Goal: Task Accomplishment & Management: Use online tool/utility

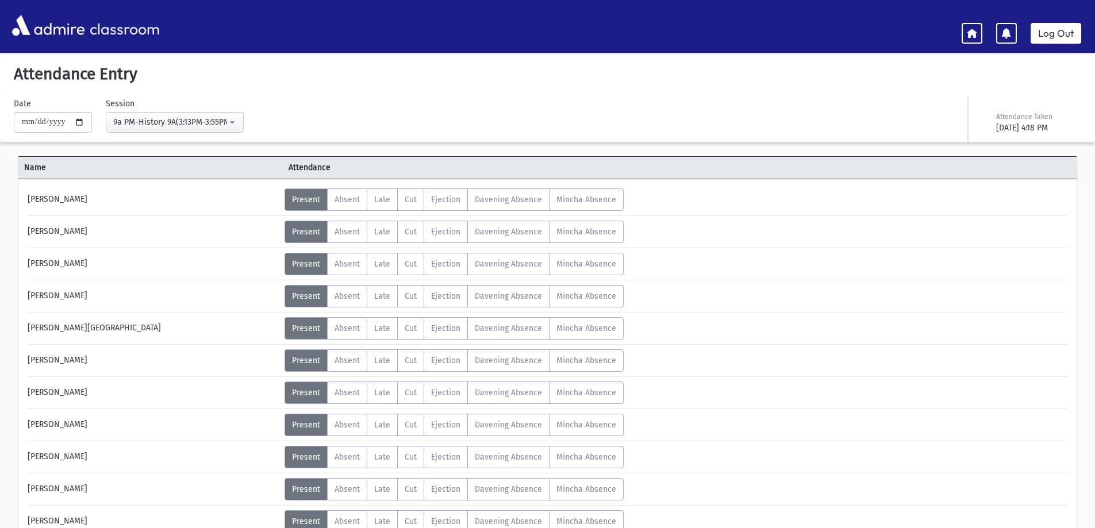
scroll to position [460, 0]
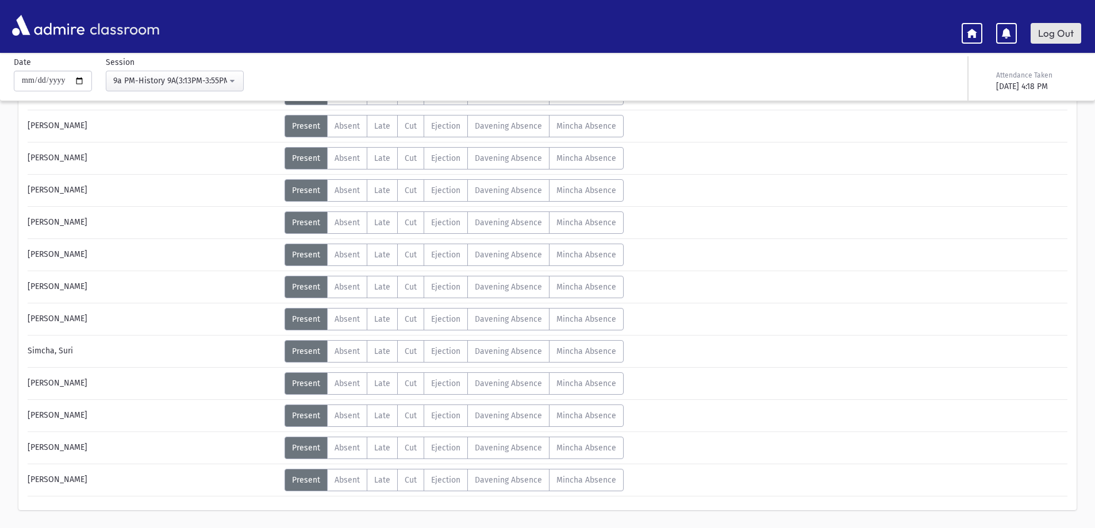
click at [1048, 38] on link "Log Out" at bounding box center [1056, 33] width 51 height 21
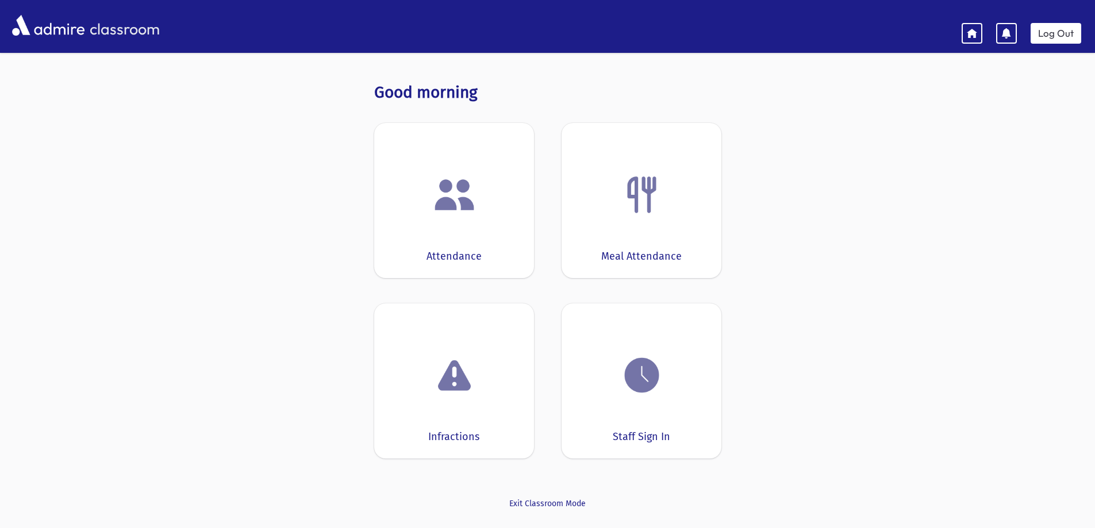
click at [480, 202] on div at bounding box center [454, 195] width 124 height 44
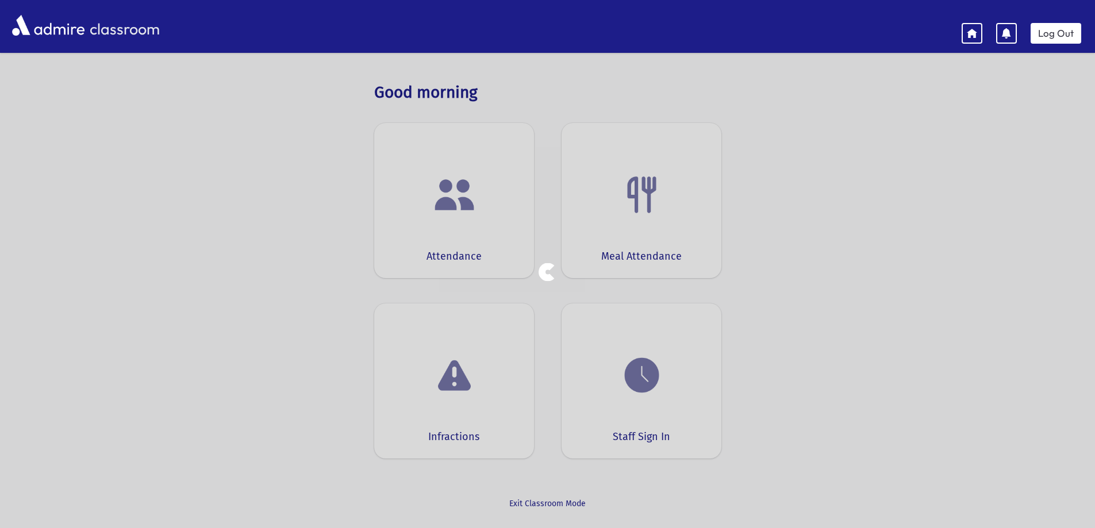
click at [480, 202] on div at bounding box center [547, 264] width 1095 height 528
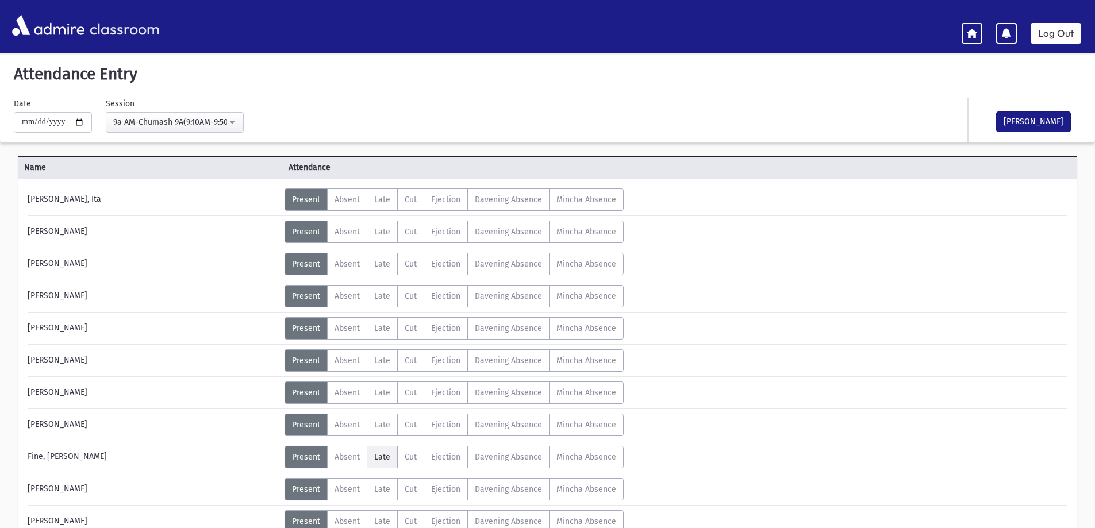
click at [384, 455] on span "Late" at bounding box center [382, 458] width 16 height 10
click at [386, 298] on span "Late" at bounding box center [382, 297] width 16 height 10
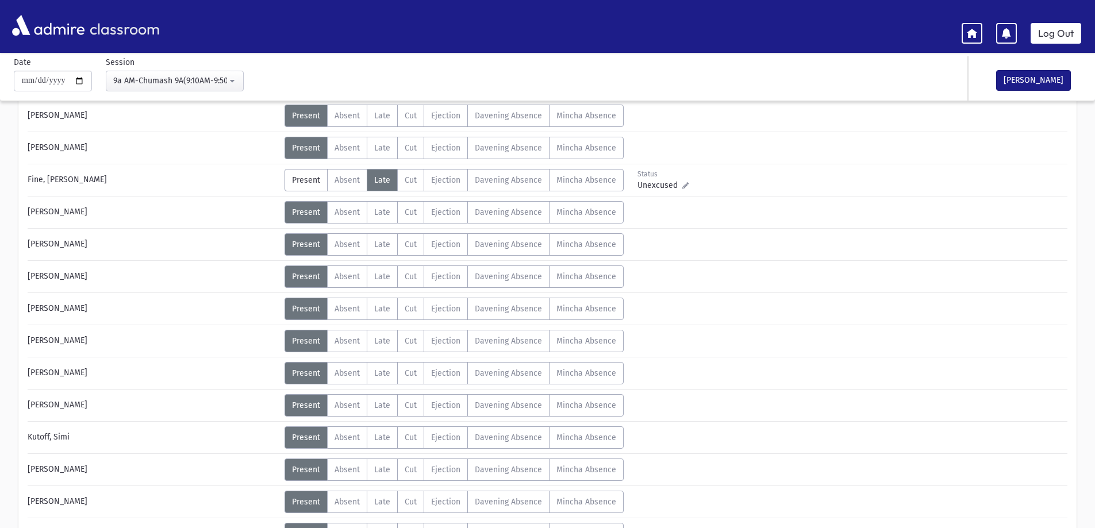
scroll to position [286, 0]
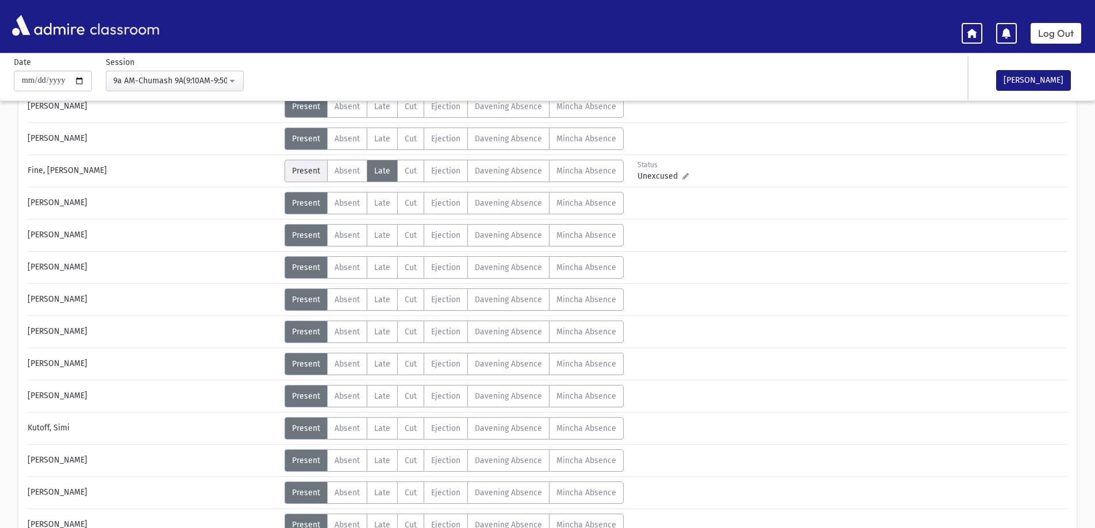
click at [306, 171] on span "Present" at bounding box center [306, 171] width 28 height 10
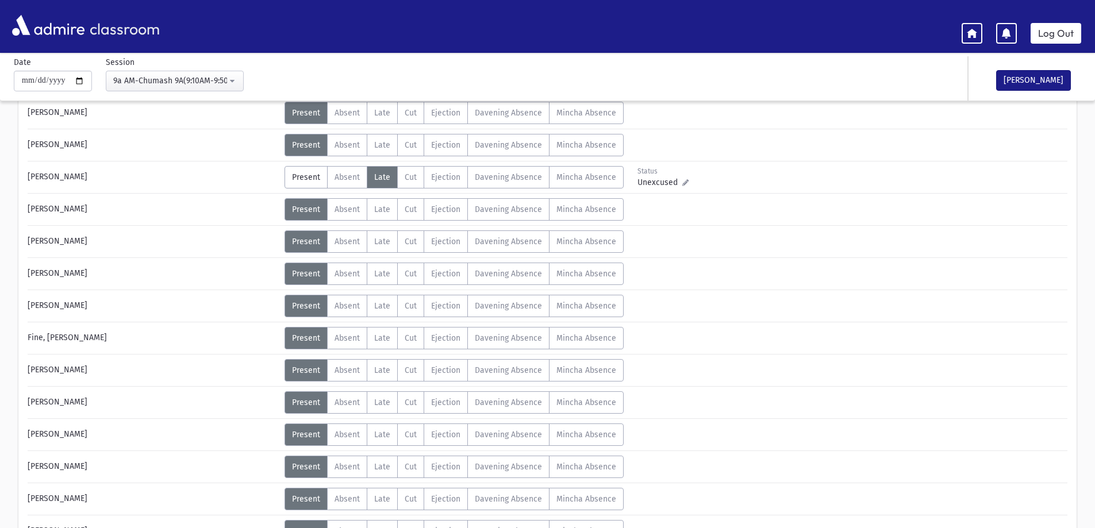
scroll to position [647, 0]
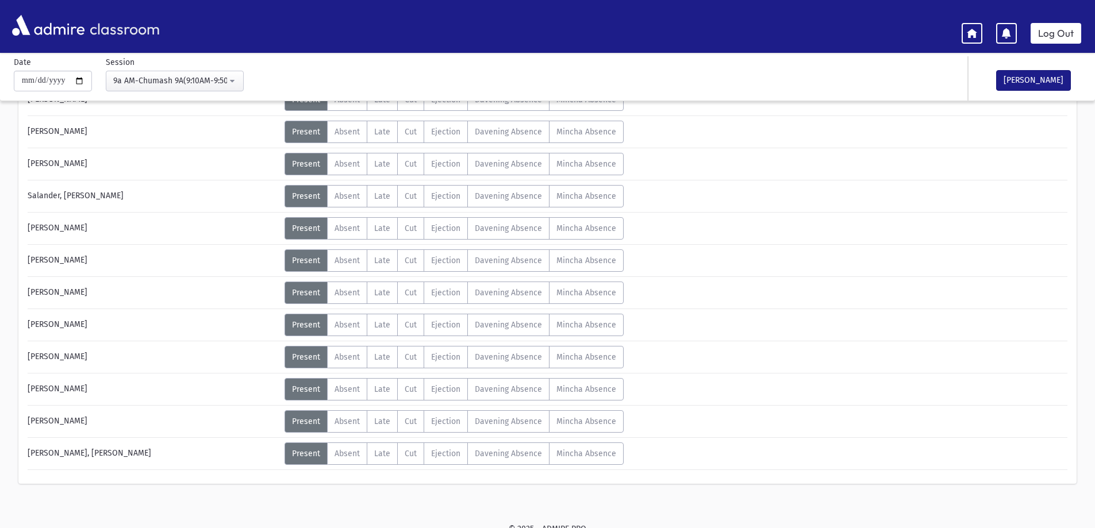
click at [1092, 108] on div "Name Attendance [PERSON_NAME], Ita Status Unexcused Admin: Present P Absent A" at bounding box center [547, 8] width 1095 height 1003
click at [204, 229] on div "[PERSON_NAME]" at bounding box center [153, 228] width 263 height 22
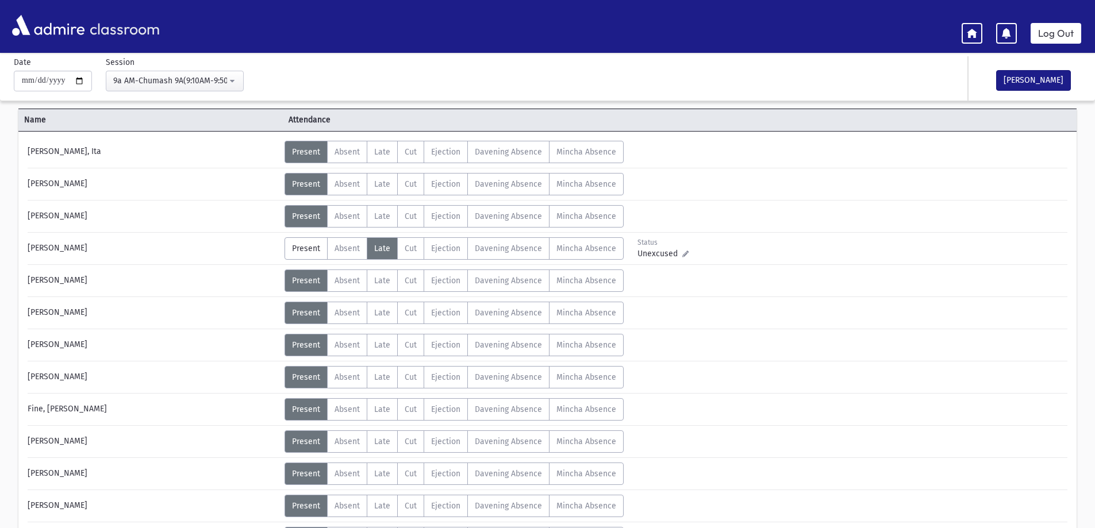
scroll to position [15, 0]
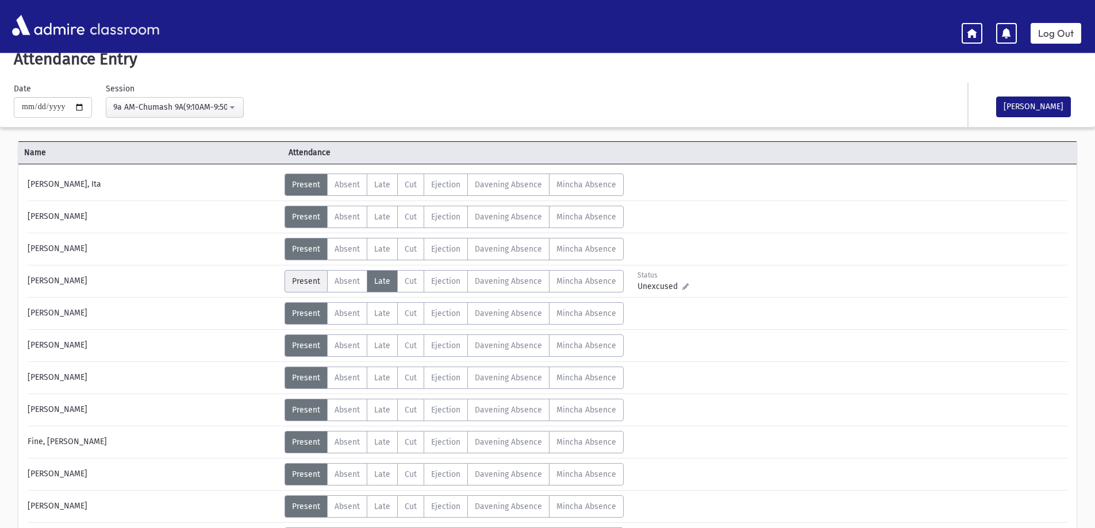
click at [306, 279] on span "Present" at bounding box center [306, 282] width 28 height 10
drag, startPoint x: 1033, startPoint y: 112, endPoint x: 1027, endPoint y: 98, distance: 14.9
click at [1033, 112] on button "[PERSON_NAME]" at bounding box center [1033, 107] width 75 height 21
click at [1044, 40] on link "Log Out" at bounding box center [1056, 33] width 51 height 21
